Goal: Transaction & Acquisition: Purchase product/service

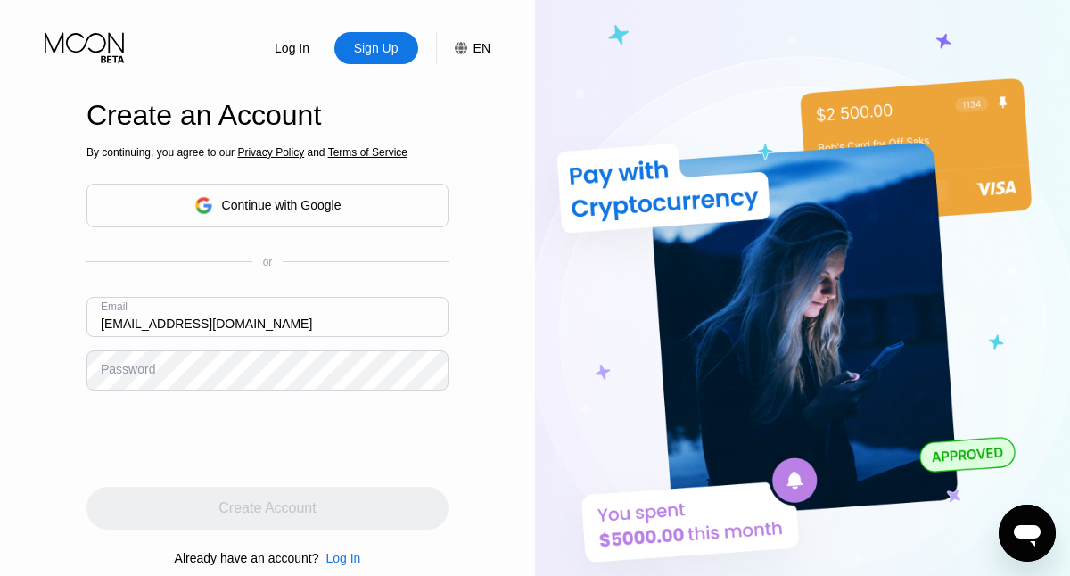
type input "[EMAIL_ADDRESS][DOMAIN_NAME]"
click at [267, 508] on div "Create Account" at bounding box center [266, 508] width 97 height 18
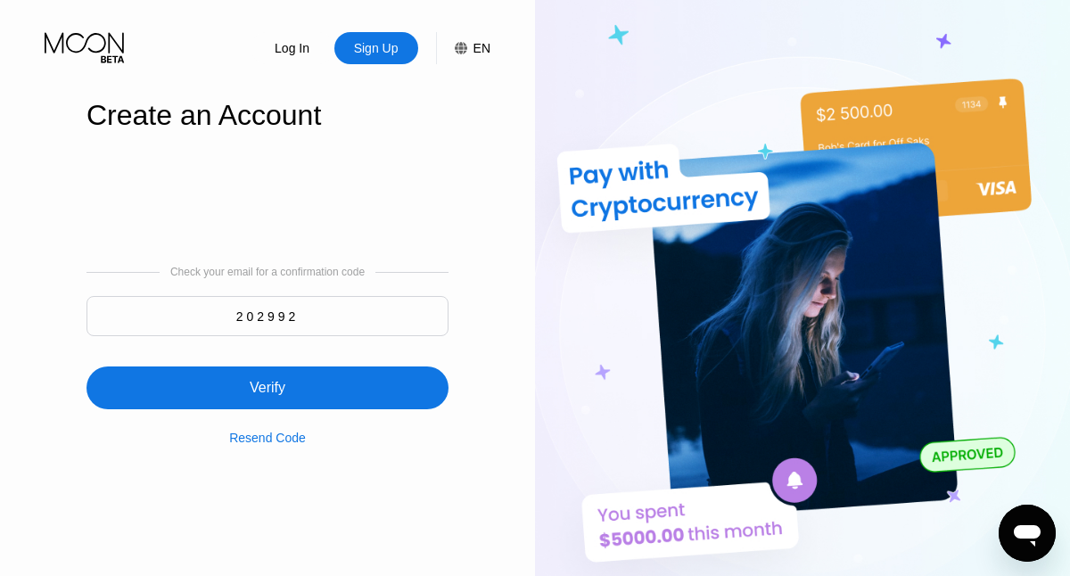
type input "202992"
click at [267, 377] on div "Verify" at bounding box center [267, 387] width 362 height 43
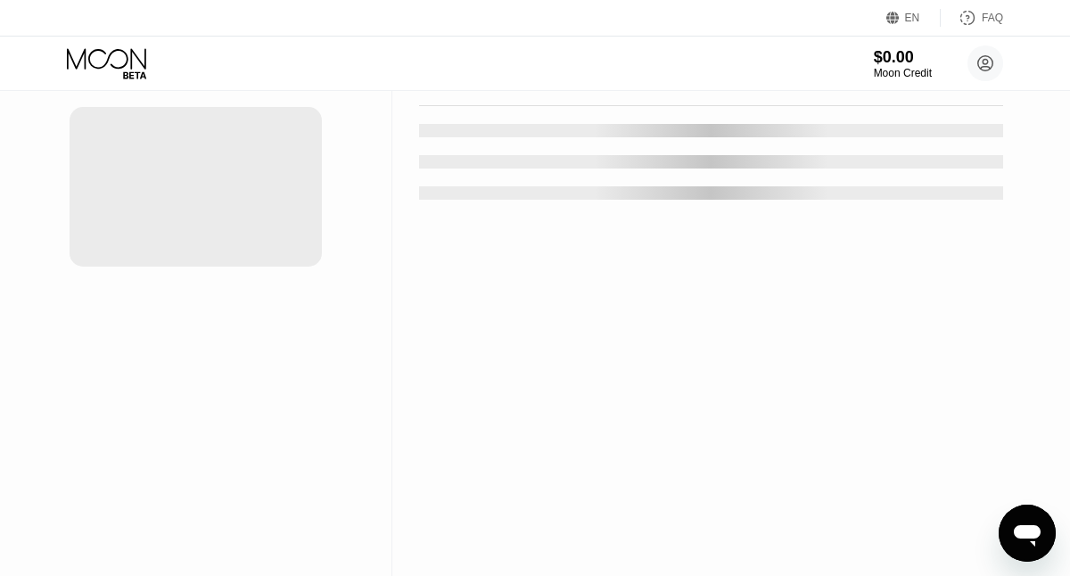
click at [269, 44] on div "New Card" at bounding box center [278, 36] width 55 height 15
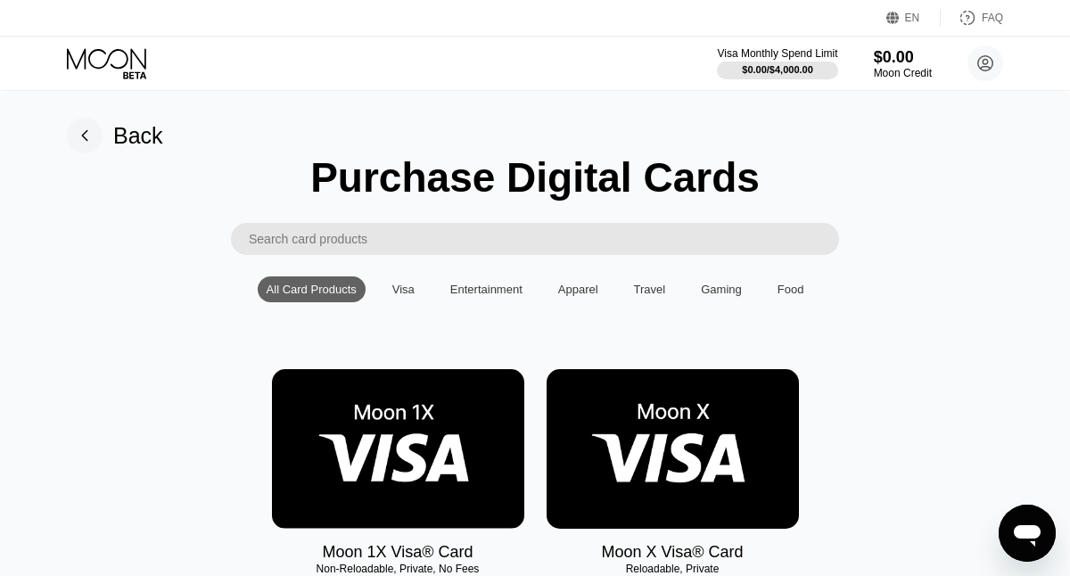
click at [398, 449] on img at bounding box center [398, 449] width 252 height 160
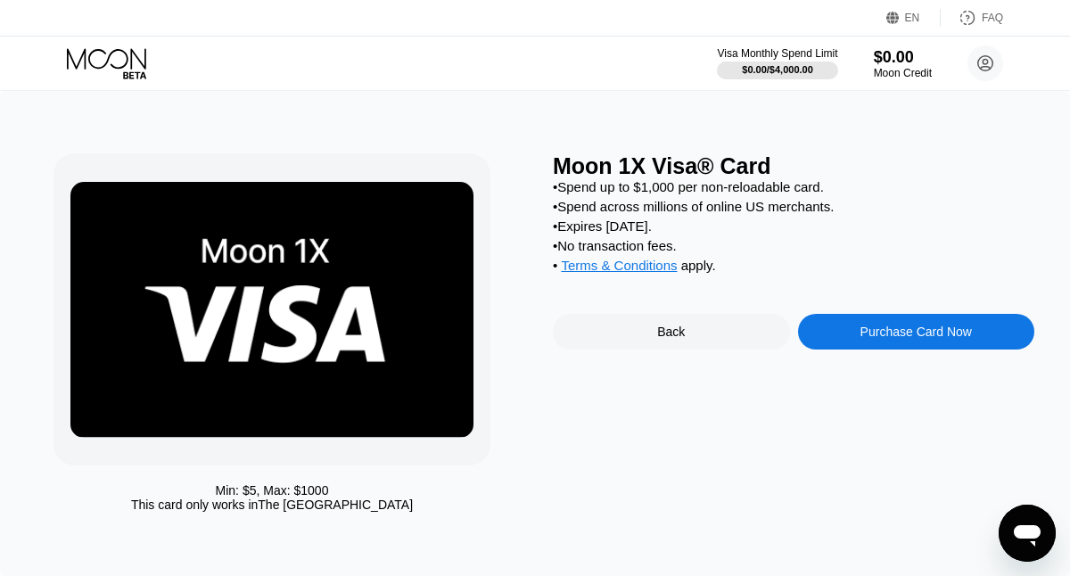
click at [916, 334] on div "Purchase Card Now" at bounding box center [915, 332] width 111 height 14
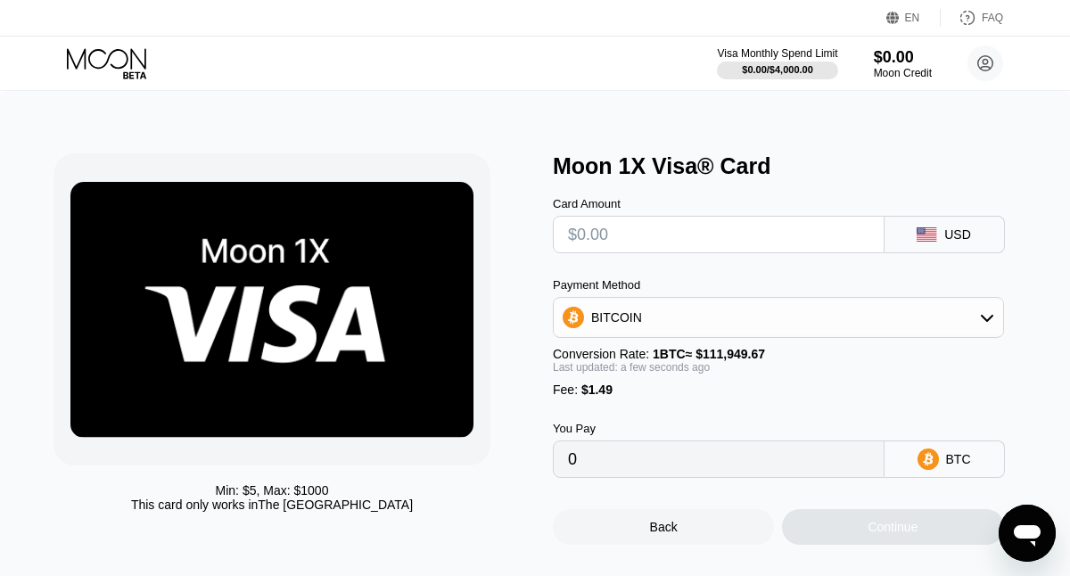
click at [744, 237] on input "text" at bounding box center [718, 235] width 301 height 36
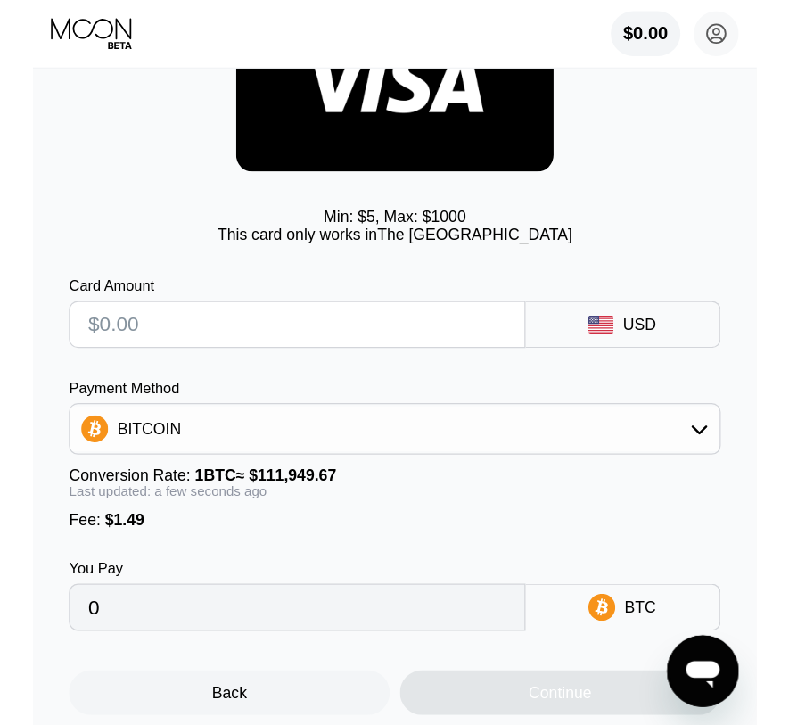
scroll to position [140, 0]
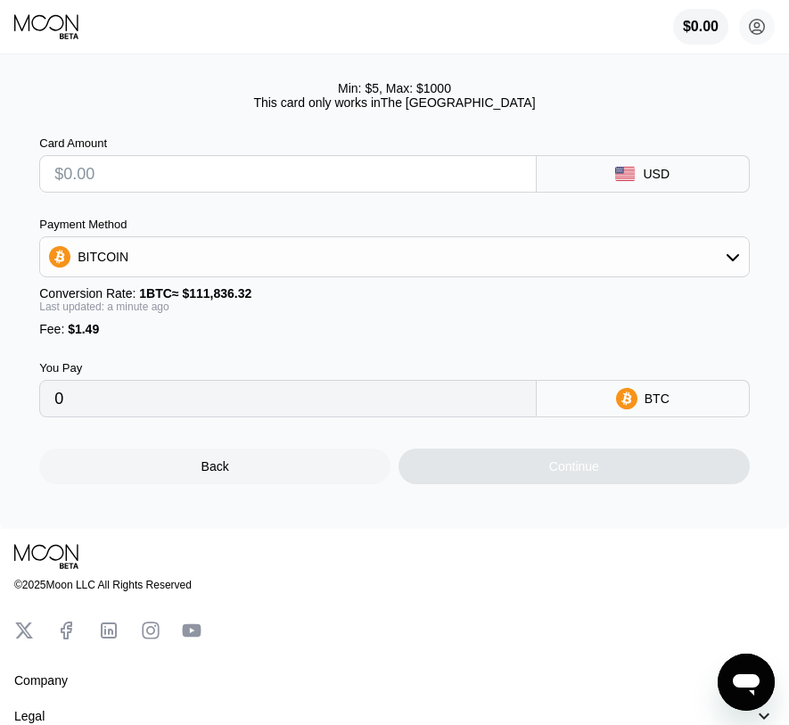
scroll to position [221, 0]
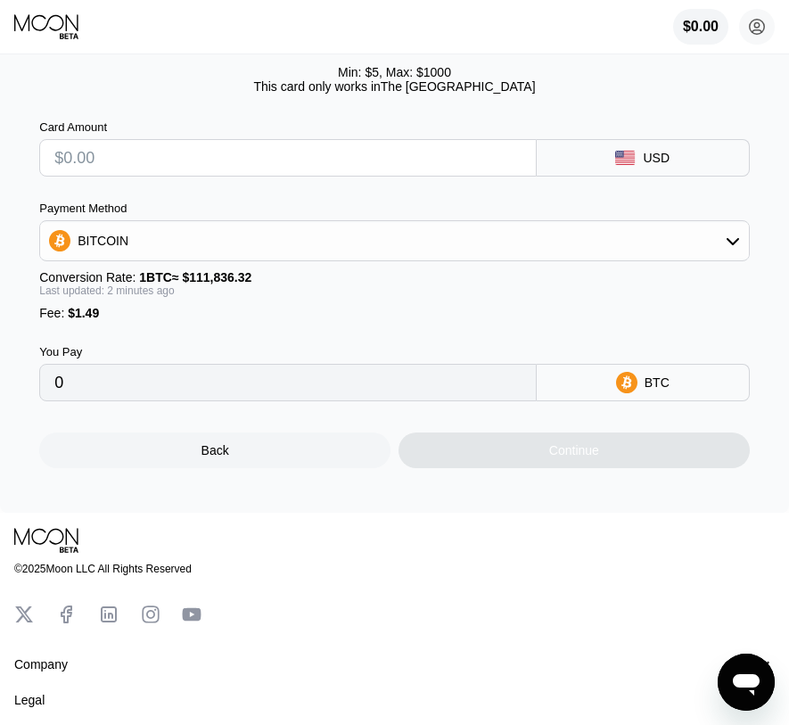
click at [435, 157] on input "text" at bounding box center [287, 158] width 467 height 36
type input "$10"
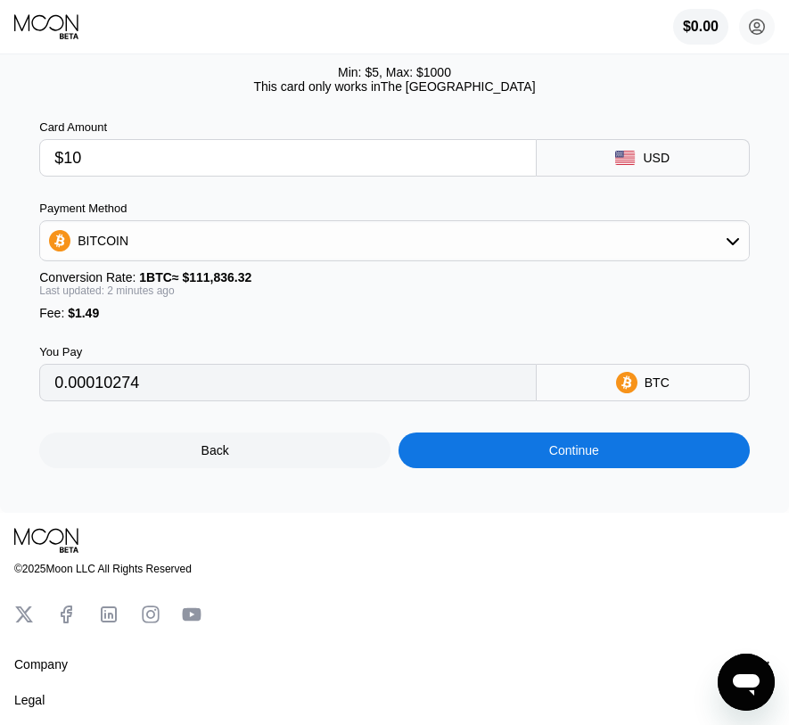
type input "0.00010274"
type input "$100"
type input "0.00090749"
type input "$100"
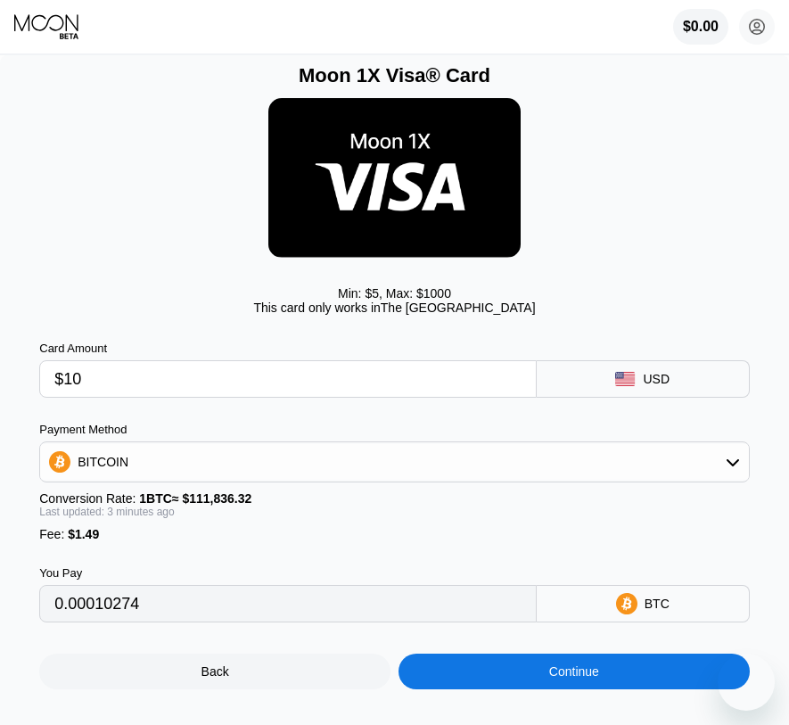
type input "$1"
type input "0.00002227"
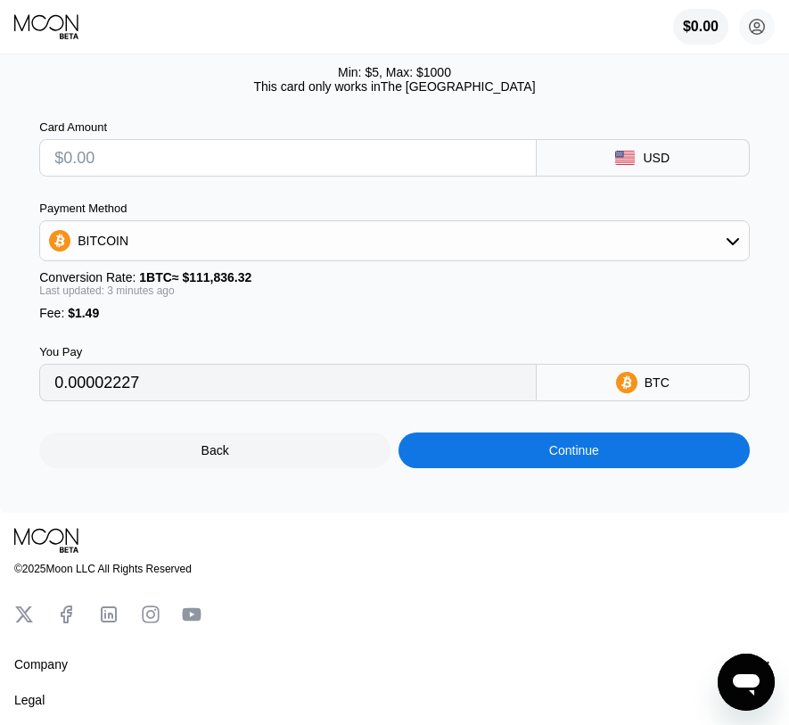
type input "0"
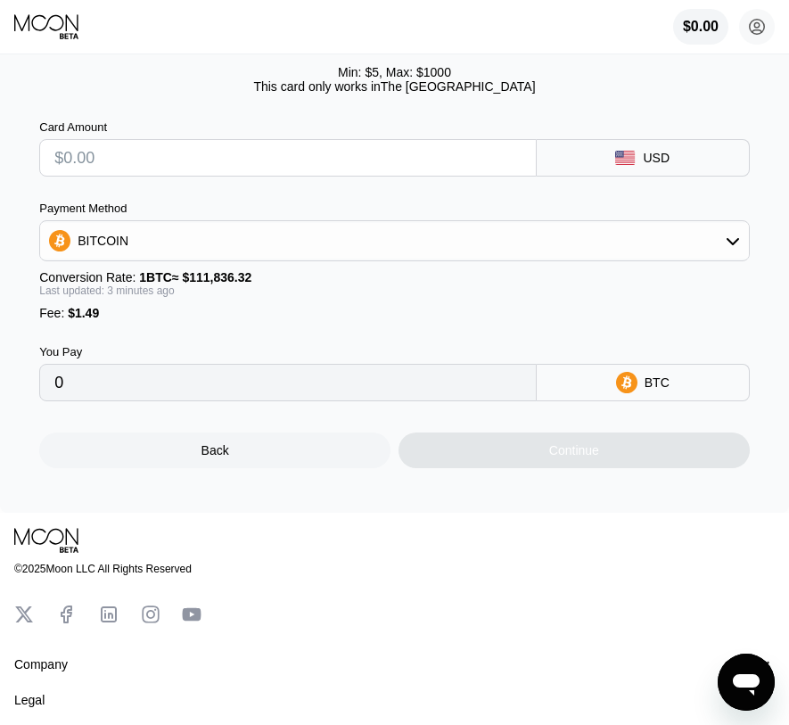
click at [484, 380] on input "0" at bounding box center [287, 383] width 467 height 36
click at [361, 150] on input "text" at bounding box center [287, 158] width 467 height 36
type input "$1"
type input "0.00002230"
type input "$10"
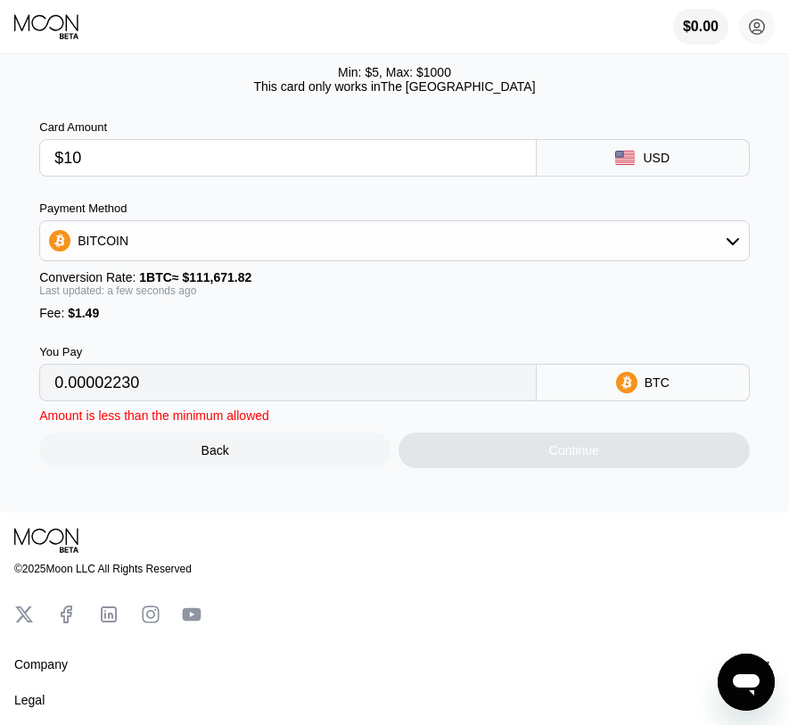
type input "0.00010290"
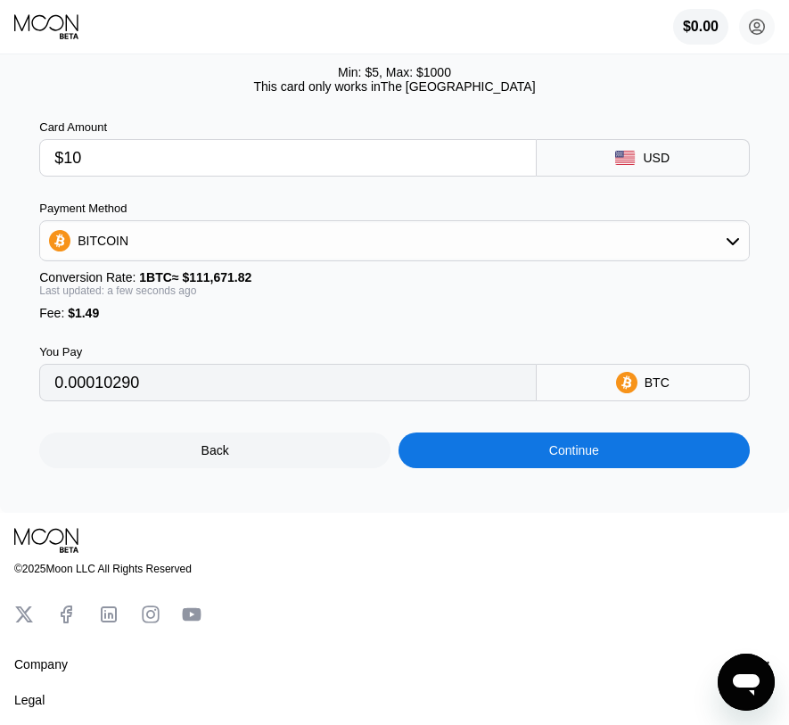
type input "$100"
type input "0.00090883"
type input "$100"
type input "0.00090993"
